Goal: Information Seeking & Learning: Get advice/opinions

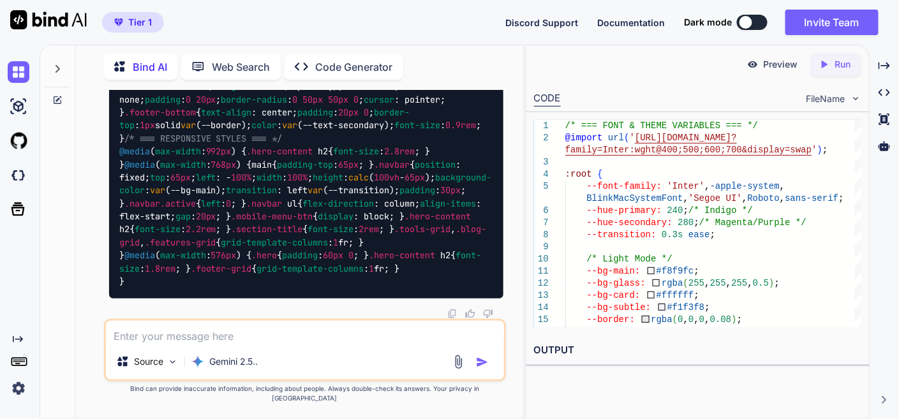
scroll to position [28513, 0]
click at [254, 344] on textarea at bounding box center [305, 332] width 398 height 23
type textarea "still not working , fix it"
click at [478, 369] on img "button" at bounding box center [482, 362] width 13 height 13
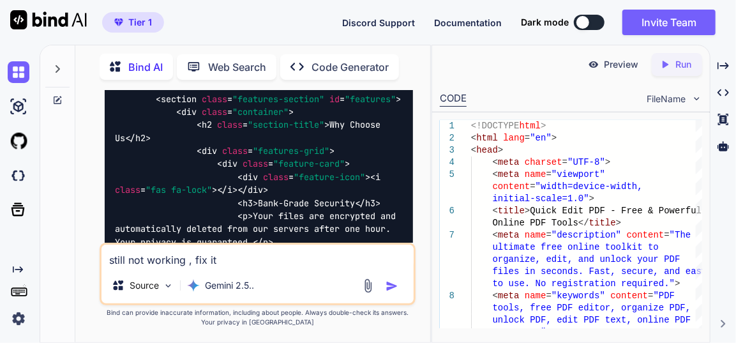
scroll to position [34064, 0]
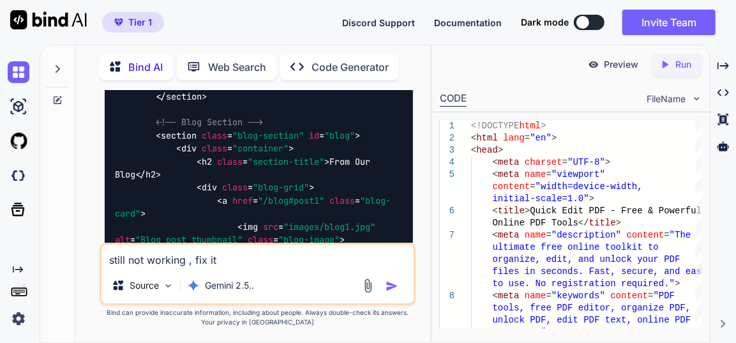
click at [734, 68] on div "Bind AI Web Search Created with Pixso. Code Generator You Bind AI Of course! I …" at bounding box center [388, 194] width 696 height 298
click at [731, 68] on div "Bind AI Web Search Created with Pixso. Code Generator You Bind AI Of course! I …" at bounding box center [388, 194] width 696 height 298
click at [726, 68] on icon "Created with Pixso." at bounding box center [722, 65] width 11 height 11
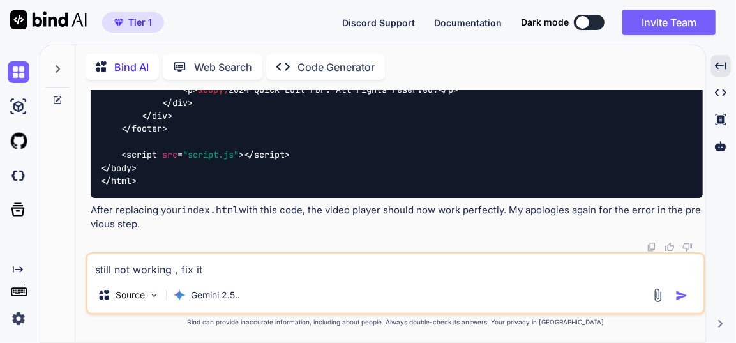
scroll to position [24327, 0]
click at [178, 275] on textarea "still not working , fix it" at bounding box center [395, 265] width 616 height 23
type textarea "a"
click at [176, 270] on textarea "show this error - use another way" at bounding box center [395, 265] width 616 height 23
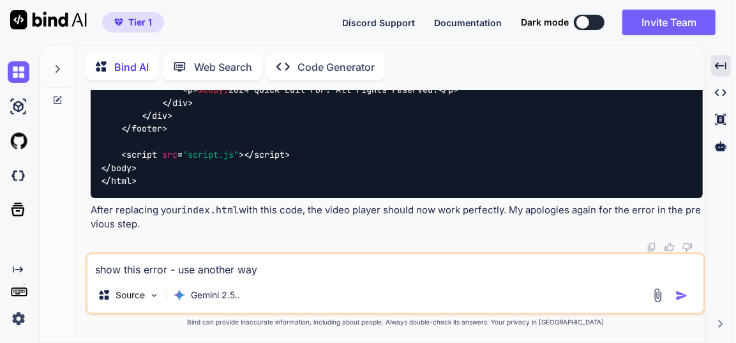
paste textarea "Watch video on YouTube Error 153 Video player configuration error"
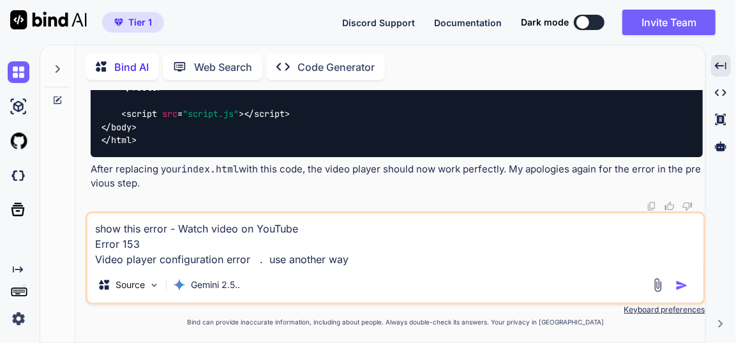
type textarea "show this error - Watch video on YouTube Error 153 Video player configuration e…"
click at [686, 282] on img "button" at bounding box center [681, 285] width 13 height 13
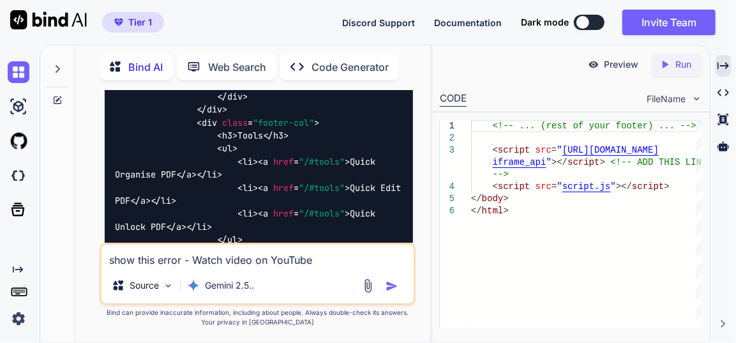
scroll to position [40710, 0]
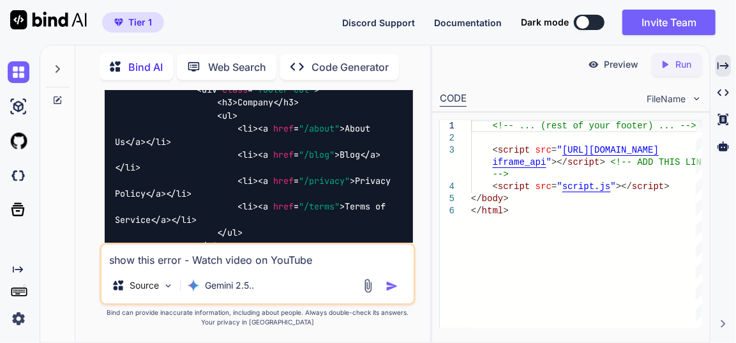
scroll to position [40826, 0]
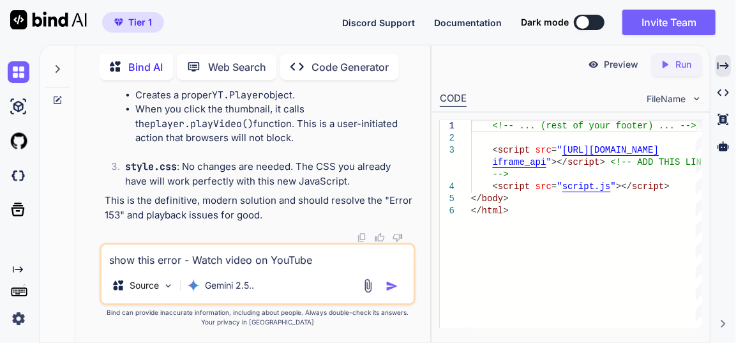
scroll to position [45987, 0]
click at [19, 64] on img at bounding box center [19, 72] width 22 height 22
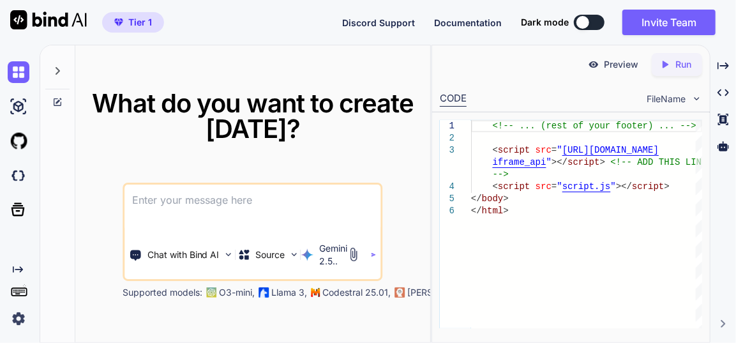
click at [160, 186] on textarea at bounding box center [252, 207] width 256 height 47
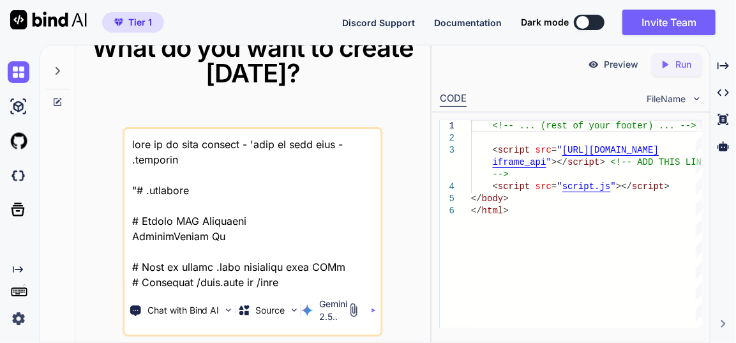
scroll to position [20036, 0]
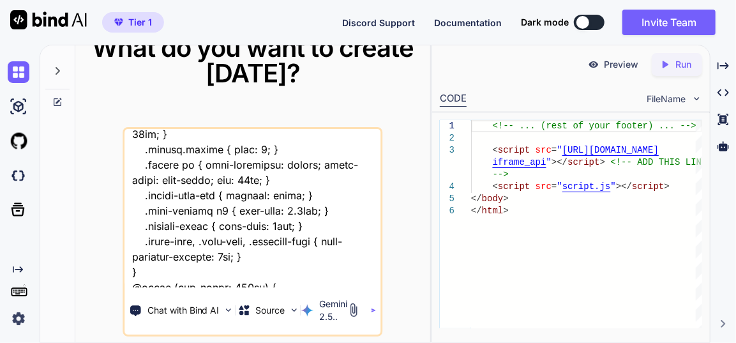
click at [260, 285] on textarea at bounding box center [252, 208] width 256 height 158
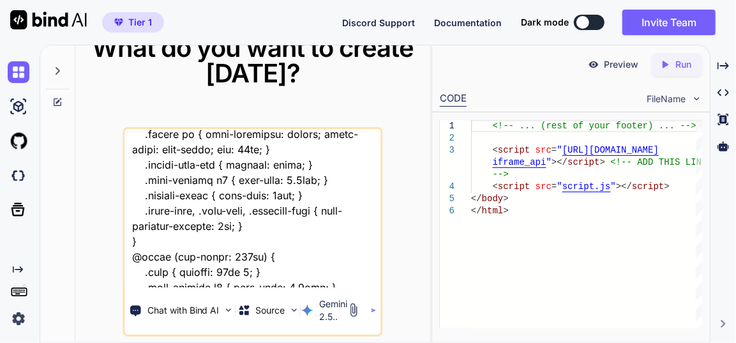
scroll to position [20112, 0]
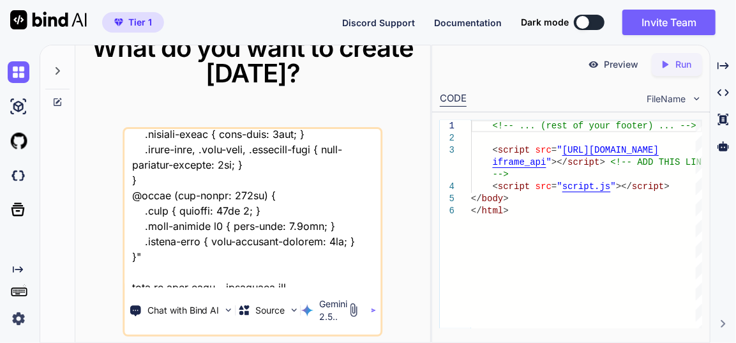
type textarea "this is my tool website - 'here is text code - .htaccess "# .htaccess # Enable …"
click at [374, 309] on img "button" at bounding box center [373, 309] width 5 height 5
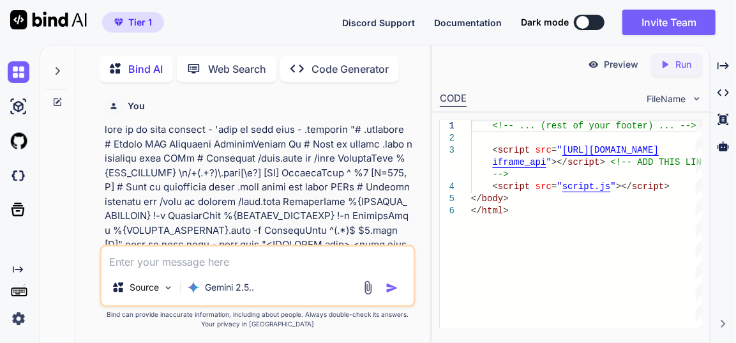
scroll to position [4, 0]
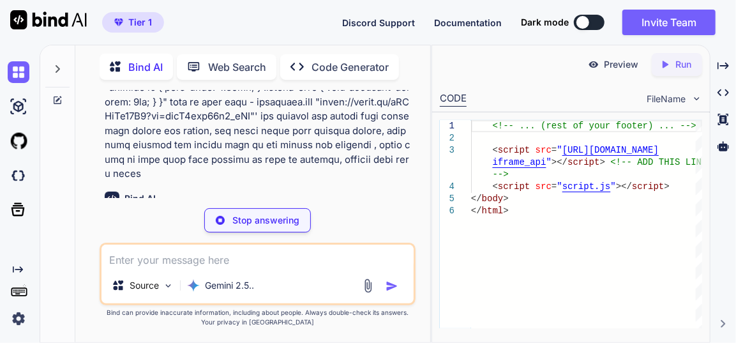
scroll to position [7418, 0]
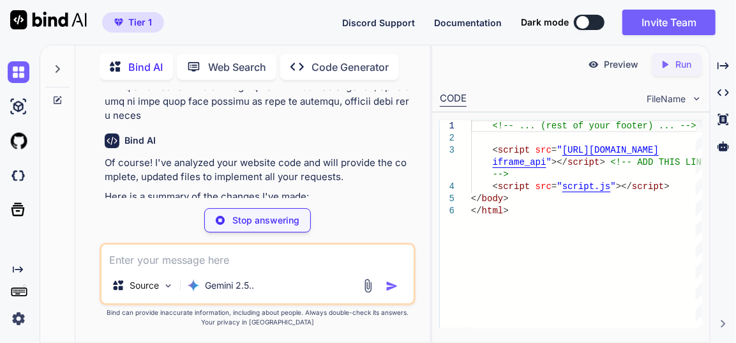
type textarea "x"
type textarea "<script src="script.js"></script> </body> </html>"
type textarea "x"
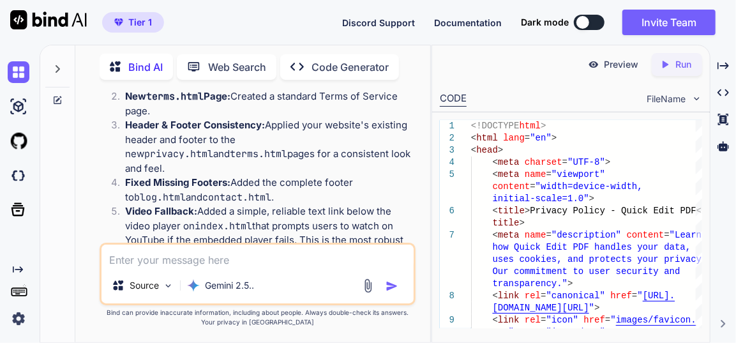
scroll to position [7651, 0]
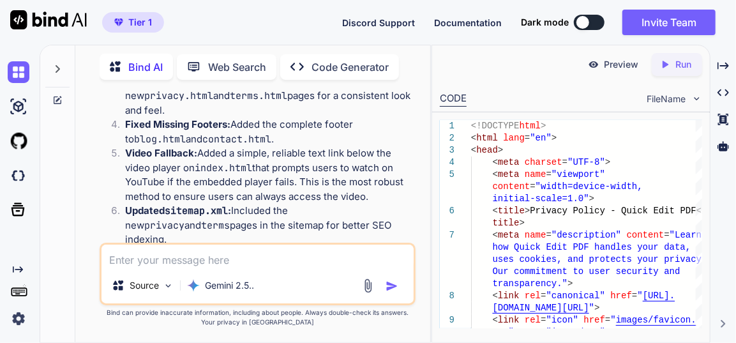
drag, startPoint x: 160, startPoint y: 131, endPoint x: 236, endPoint y: 130, distance: 75.9
click at [236, 294] on h3 "1. New File: privacy.html" at bounding box center [259, 301] width 308 height 15
copy code "privacy.html"
click at [378, 336] on img at bounding box center [381, 341] width 10 height 10
click at [312, 252] on p "Below are the full code files. You can replace your existing files with these." at bounding box center [259, 266] width 308 height 29
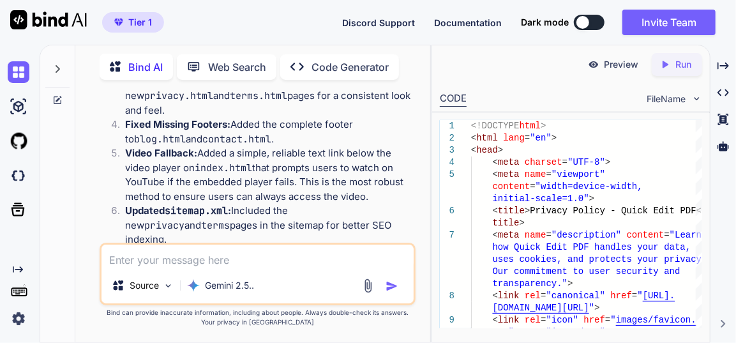
click at [379, 336] on img at bounding box center [381, 341] width 10 height 10
click at [383, 336] on img at bounding box center [381, 341] width 10 height 10
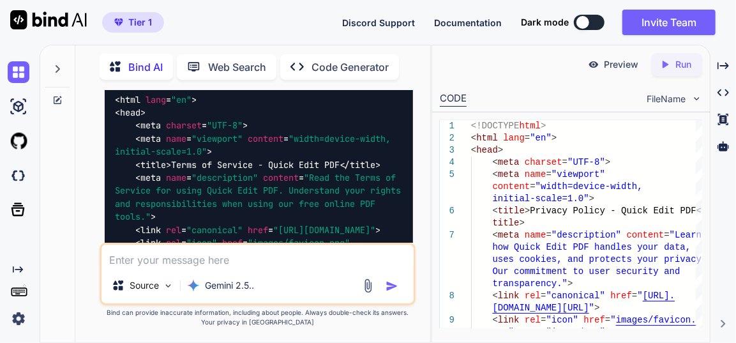
scroll to position [11304, 0]
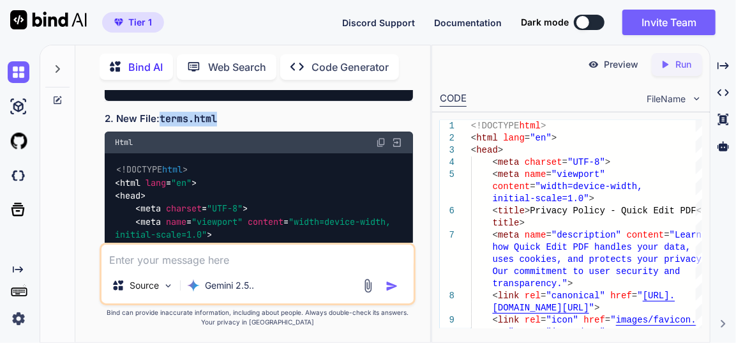
drag, startPoint x: 162, startPoint y: 133, endPoint x: 218, endPoint y: 136, distance: 56.2
click at [217, 125] on code "terms.html" at bounding box center [187, 118] width 57 height 13
copy code "terms.html"
click at [288, 125] on h3 "2. New File: terms.html" at bounding box center [259, 119] width 308 height 15
click at [380, 147] on img at bounding box center [381, 142] width 10 height 10
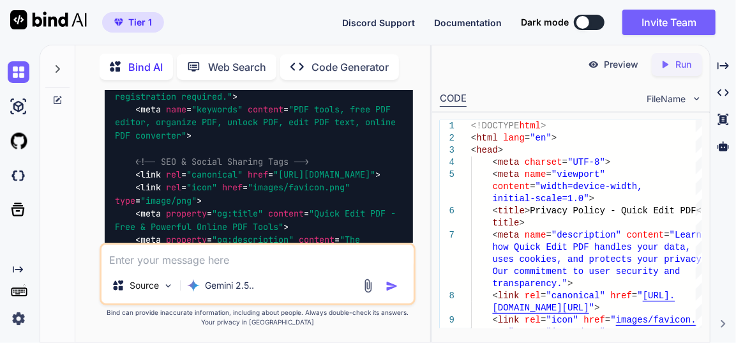
scroll to position [14552, 0]
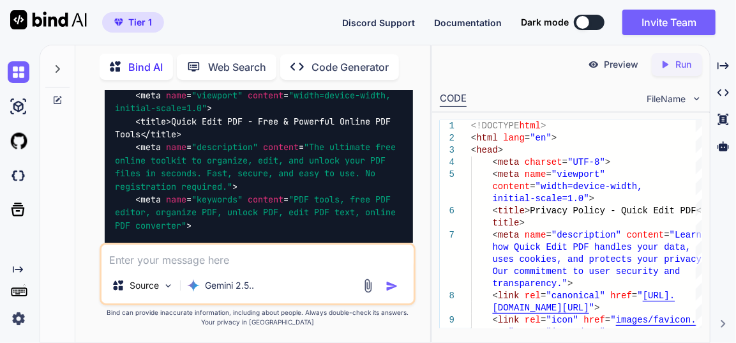
click at [381, 21] on img at bounding box center [381, 16] width 10 height 10
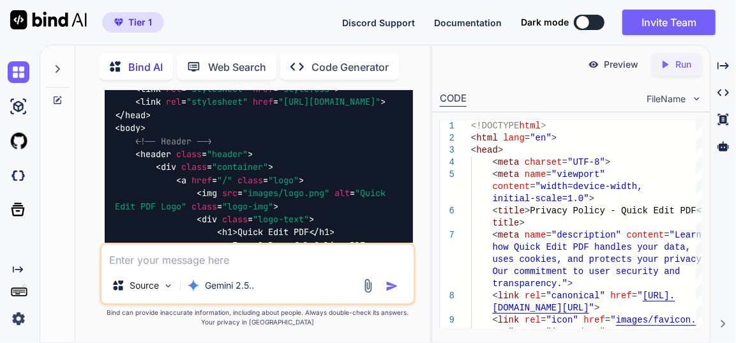
scroll to position [19771, 0]
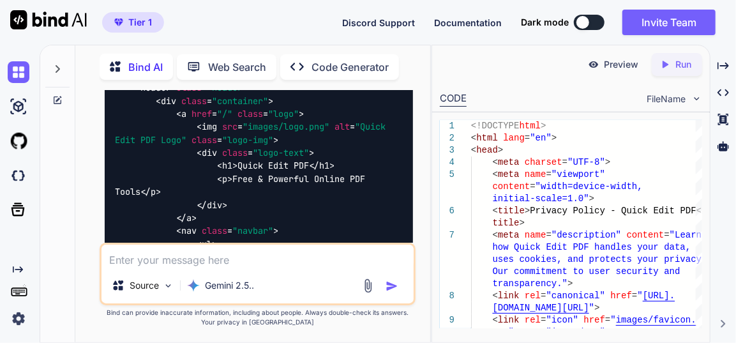
scroll to position [22497, 0]
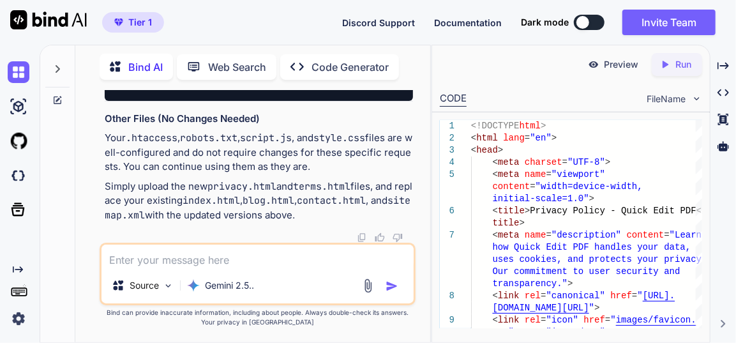
scroll to position [24875, 0]
click at [184, 255] on textarea at bounding box center [257, 255] width 312 height 23
type textarea "n"
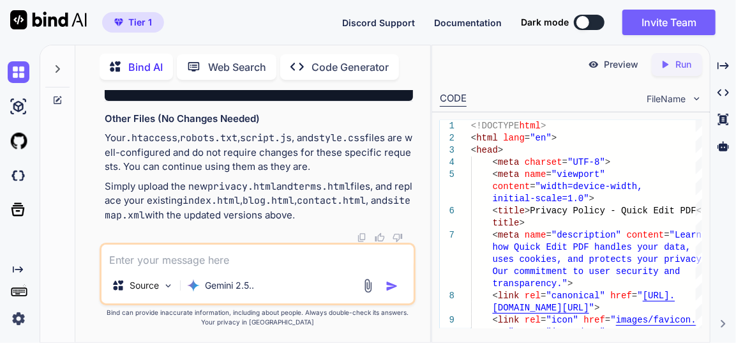
type textarea "x"
type textarea "no"
type textarea "x"
type textarea "now"
type textarea "x"
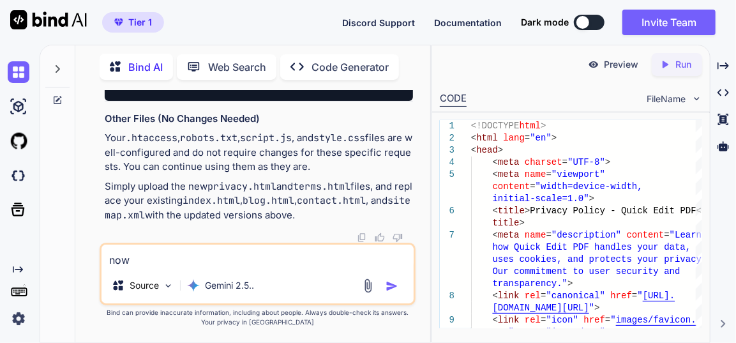
type textarea "now"
type textarea "x"
type textarea "now m"
type textarea "x"
type textarea "now ma"
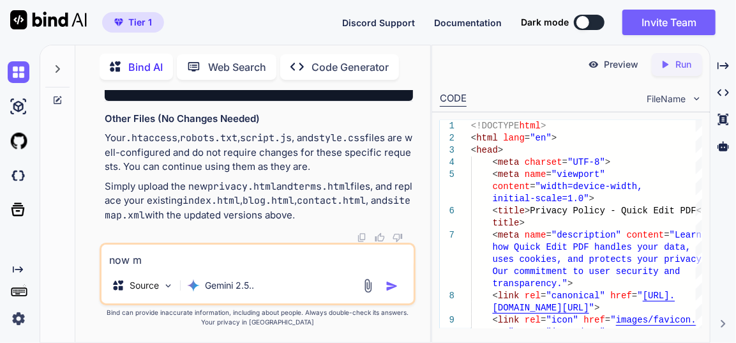
type textarea "x"
type textarea "now mae"
type textarea "x"
type textarea "now maek"
type textarea "x"
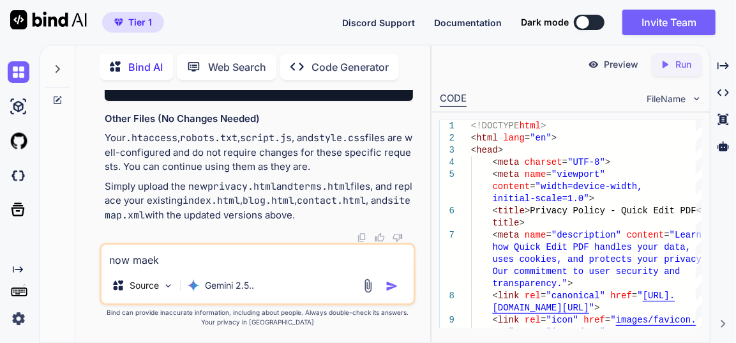
type textarea "now mae"
type textarea "x"
type textarea "now ma"
type textarea "x"
type textarea "now mak"
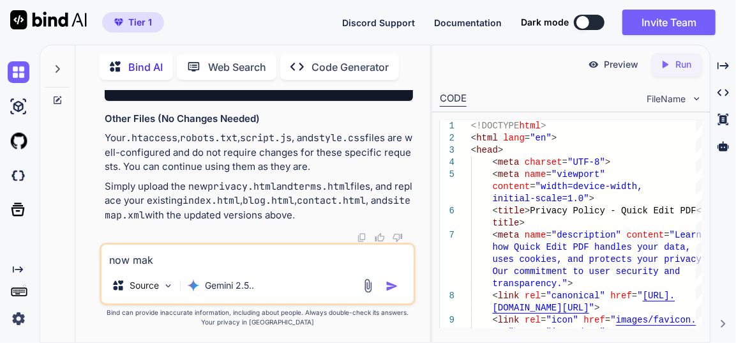
type textarea "x"
type textarea "now make"
type textarea "x"
type textarea "now make"
type textarea "x"
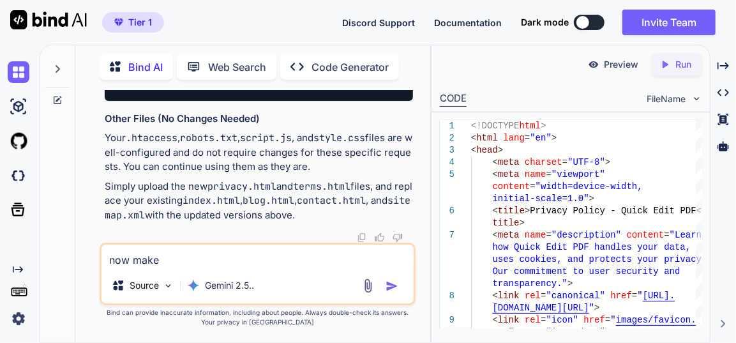
type textarea "now make a"
type textarea "x"
type textarea "now make ab"
type textarea "x"
type textarea "now make abo"
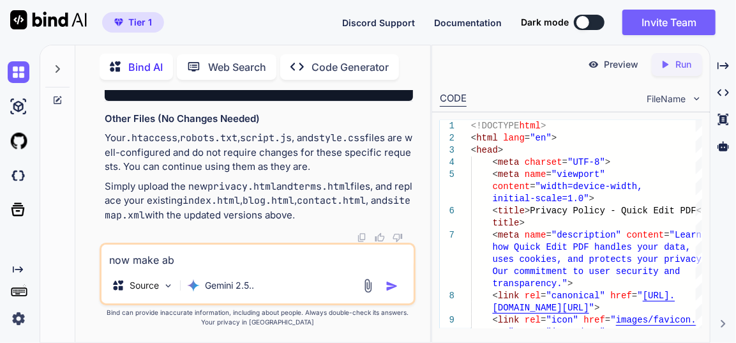
type textarea "x"
type textarea "now make abou"
type textarea "x"
type textarea "now make about"
type textarea "x"
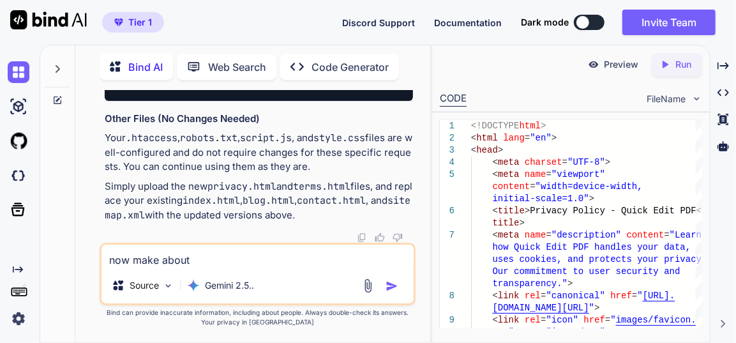
type textarea "now make about"
type textarea "x"
type textarea "now make about u"
type textarea "x"
type textarea "now make about us"
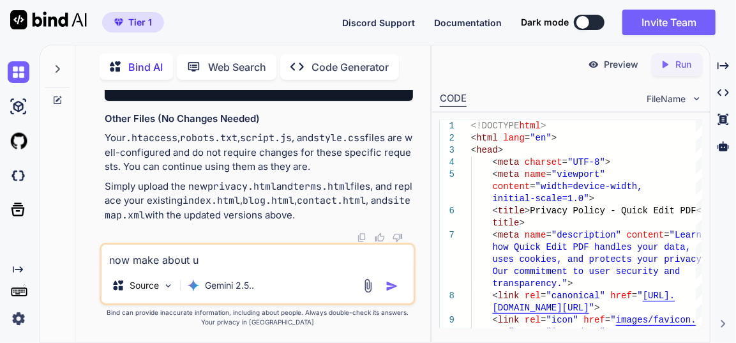
type textarea "x"
type textarea "now make about us"
type textarea "x"
type textarea "now make about us p"
type textarea "x"
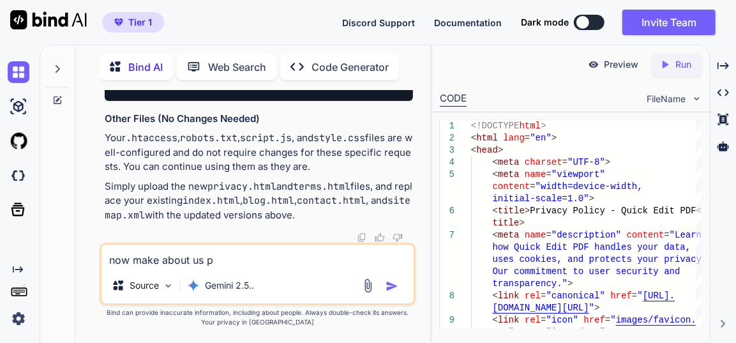
type textarea "now make about us pa"
type textarea "x"
type textarea "now make about us pag"
type textarea "x"
type textarea "now make about us page"
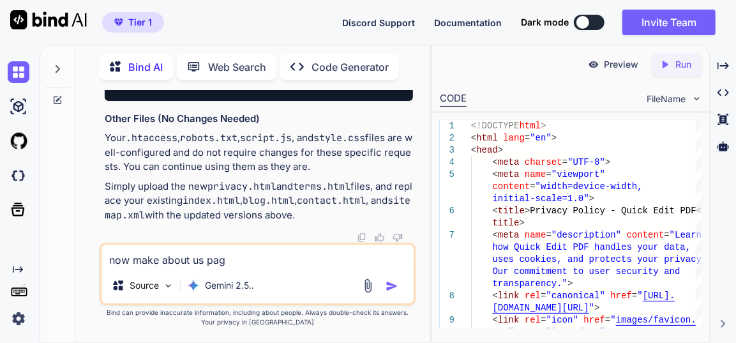
type textarea "x"
type textarea "now make about us page"
click at [393, 286] on img "button" at bounding box center [391, 285] width 13 height 13
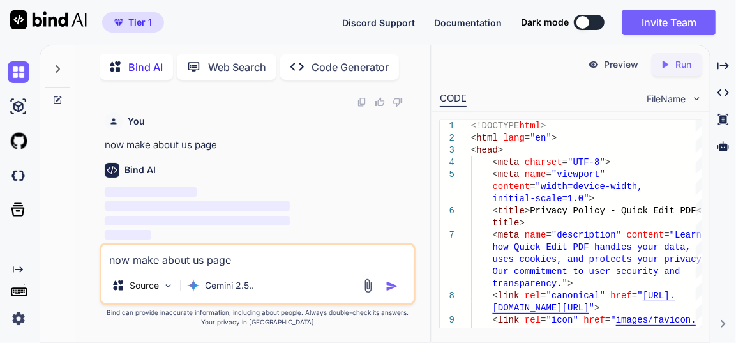
scroll to position [25580, 0]
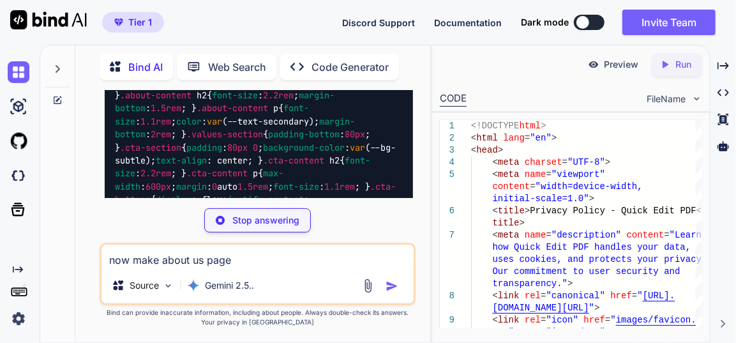
type textarea "x"
type textarea "</body> </html>"
type textarea "x"
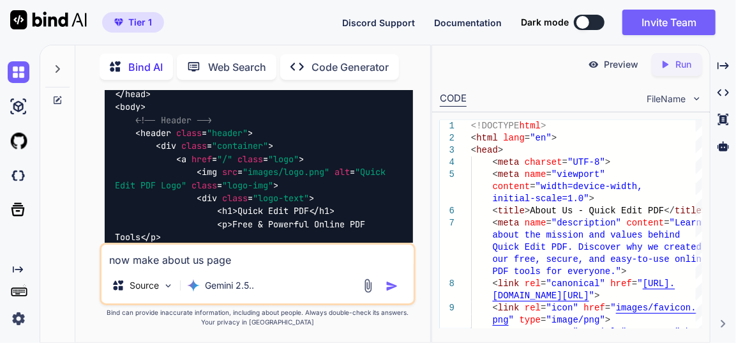
scroll to position [25768, 0]
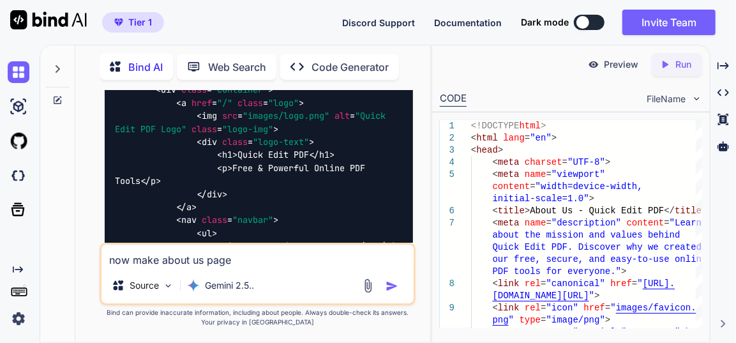
drag, startPoint x: 151, startPoint y: 128, endPoint x: 207, endPoint y: 119, distance: 56.1
copy code "about.html"
